Goal: Navigation & Orientation: Find specific page/section

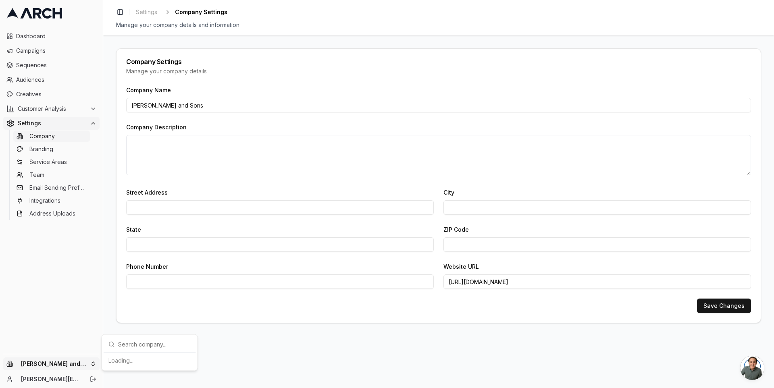
click at [95, 364] on html "Dashboard Campaigns Sequences Audiences Creatives Customer Analysis Settings Co…" at bounding box center [387, 194] width 774 height 388
click at [92, 364] on html "Dashboard Campaigns Sequences Audiences Creatives Customer Analysis Settings Co…" at bounding box center [387, 194] width 774 height 388
click at [93, 371] on html "Dashboard Campaigns Sequences Audiences Creatives Customer Analysis Settings Co…" at bounding box center [387, 194] width 774 height 388
click at [132, 361] on div "No companies available" at bounding box center [149, 360] width 89 height 13
click at [107, 255] on html "Dashboard Campaigns Sequences Audiences Creatives Customer Analysis Settings Co…" at bounding box center [387, 194] width 774 height 388
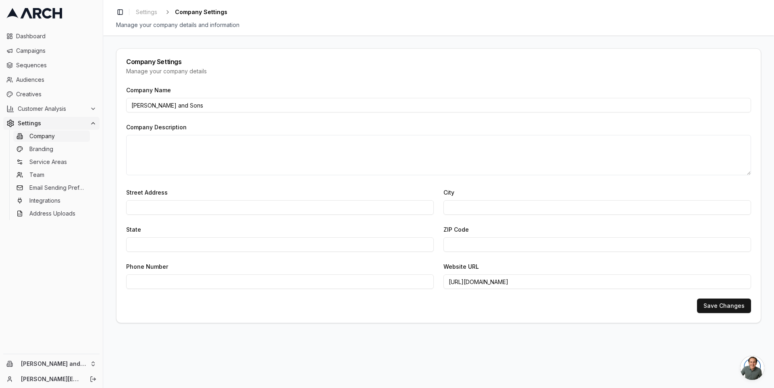
click at [108, 319] on div "Company Settings Manage your company details Company Name Oliver and Sons Compa…" at bounding box center [438, 211] width 671 height 353
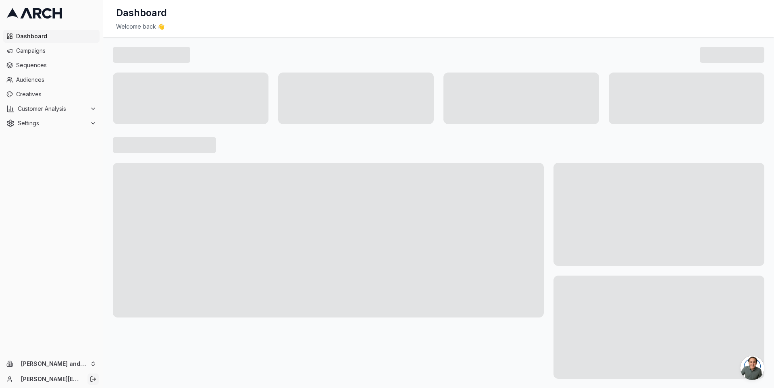
click at [94, 379] on line "Log out" at bounding box center [93, 379] width 3 height 0
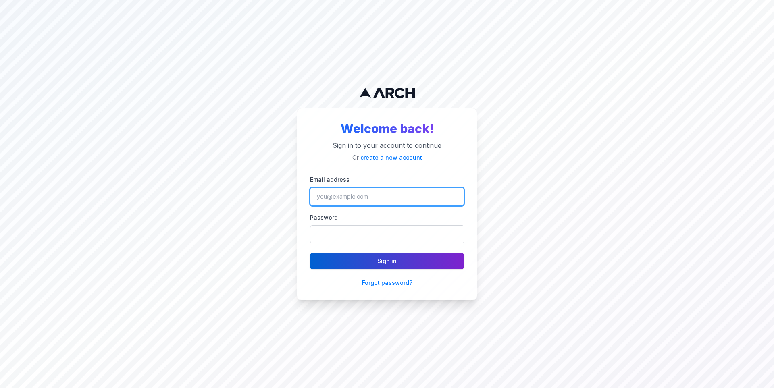
type input "[PERSON_NAME][EMAIL_ADDRESS][DOMAIN_NAME]"
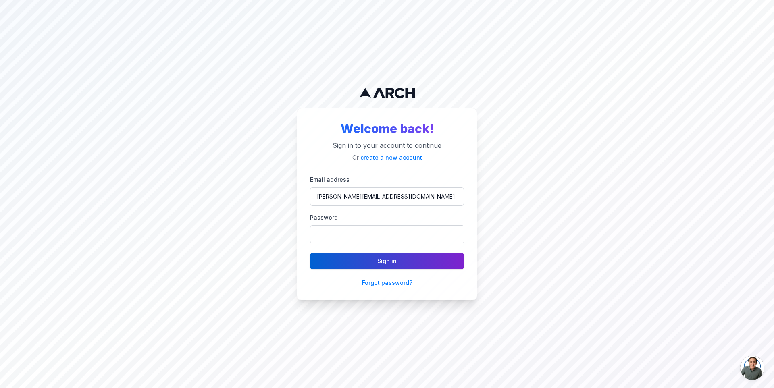
click at [367, 262] on button "Sign in" at bounding box center [387, 261] width 154 height 16
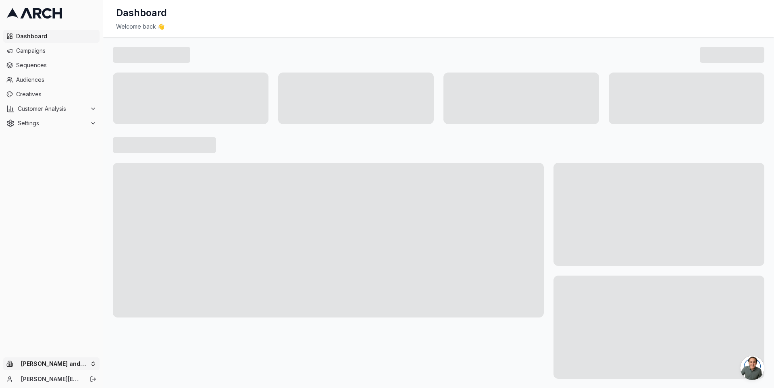
click at [94, 359] on html "Dashboard Campaigns Sequences Audiences Creatives Customer Analysis Settings Ol…" at bounding box center [387, 194] width 774 height 388
click at [106, 289] on html "Dashboard Campaigns Sequences Audiences Creatives Customer Analysis Settings Ol…" at bounding box center [387, 194] width 774 height 388
click at [46, 97] on span "Creatives" at bounding box center [56, 94] width 80 height 8
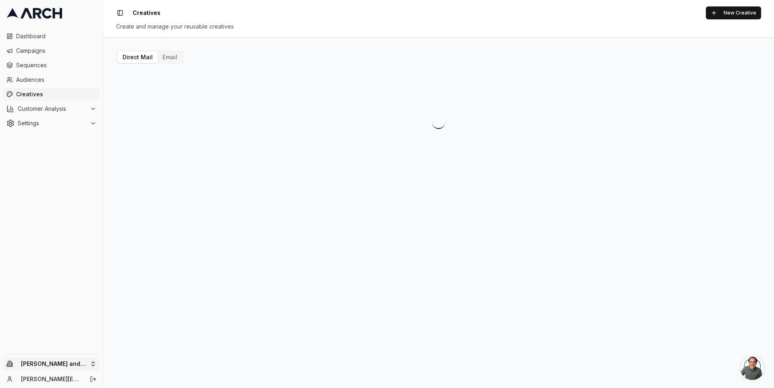
click at [79, 363] on html "Dashboard Campaigns Sequences Audiences Creatives Customer Analysis Settings [P…" at bounding box center [387, 194] width 774 height 388
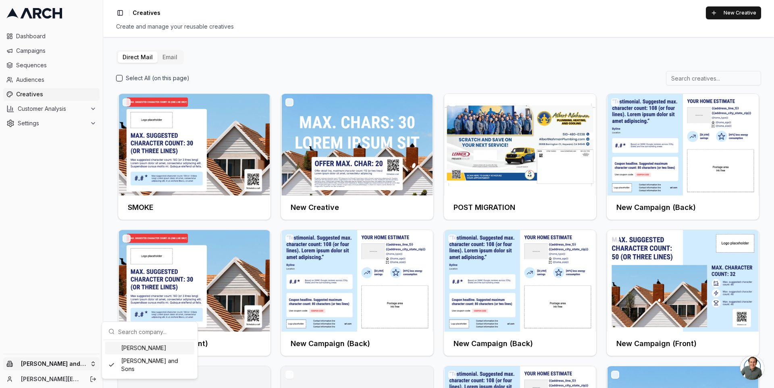
click at [208, 65] on html "Dashboard Campaigns Sequences Audiences Creatives Customer Analysis Settings Ol…" at bounding box center [387, 194] width 774 height 388
click at [52, 50] on span "Campaigns" at bounding box center [56, 51] width 80 height 8
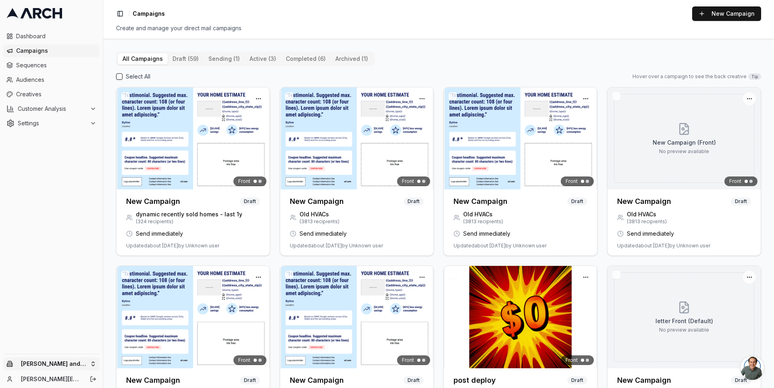
click at [90, 359] on html "Dashboard Campaigns Sequences Audiences Creatives Customer Analysis Settings Ol…" at bounding box center [387, 194] width 774 height 388
click at [123, 348] on div "Nalbert Ahman" at bounding box center [149, 348] width 89 height 13
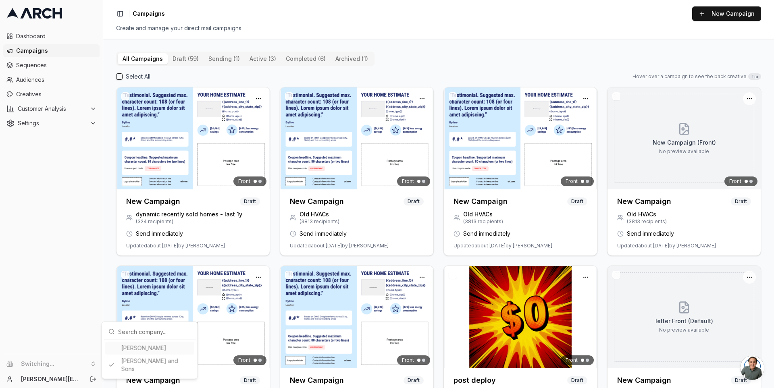
click at [105, 255] on html "Dashboard Campaigns Sequences Audiences Creatives Customer Analysis Settings Sw…" at bounding box center [387, 194] width 774 height 388
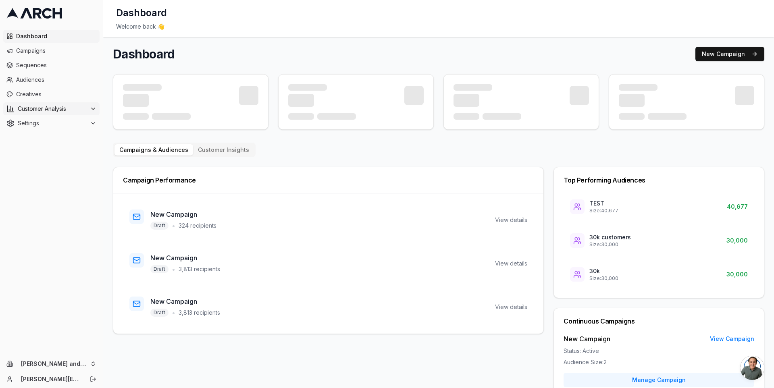
click at [60, 104] on button "Customer Analysis" at bounding box center [51, 108] width 96 height 13
click at [65, 123] on link "Overview" at bounding box center [51, 121] width 77 height 11
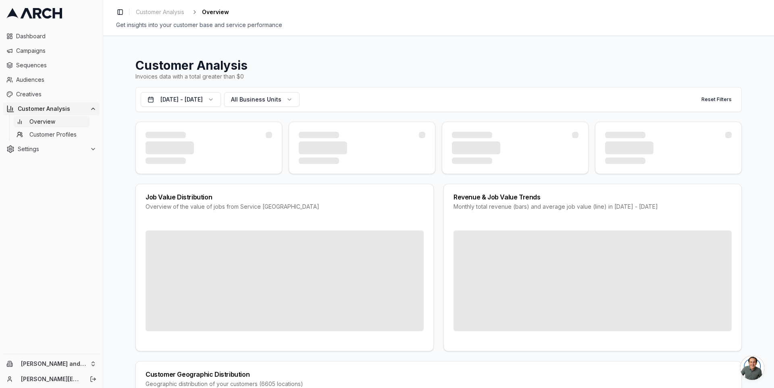
click at [112, 120] on div "Customer Analysis Invoices data with a total greater than $0 [DATE] - [DATE] Al…" at bounding box center [438, 211] width 671 height 353
